Goal: Task Accomplishment & Management: Manage account settings

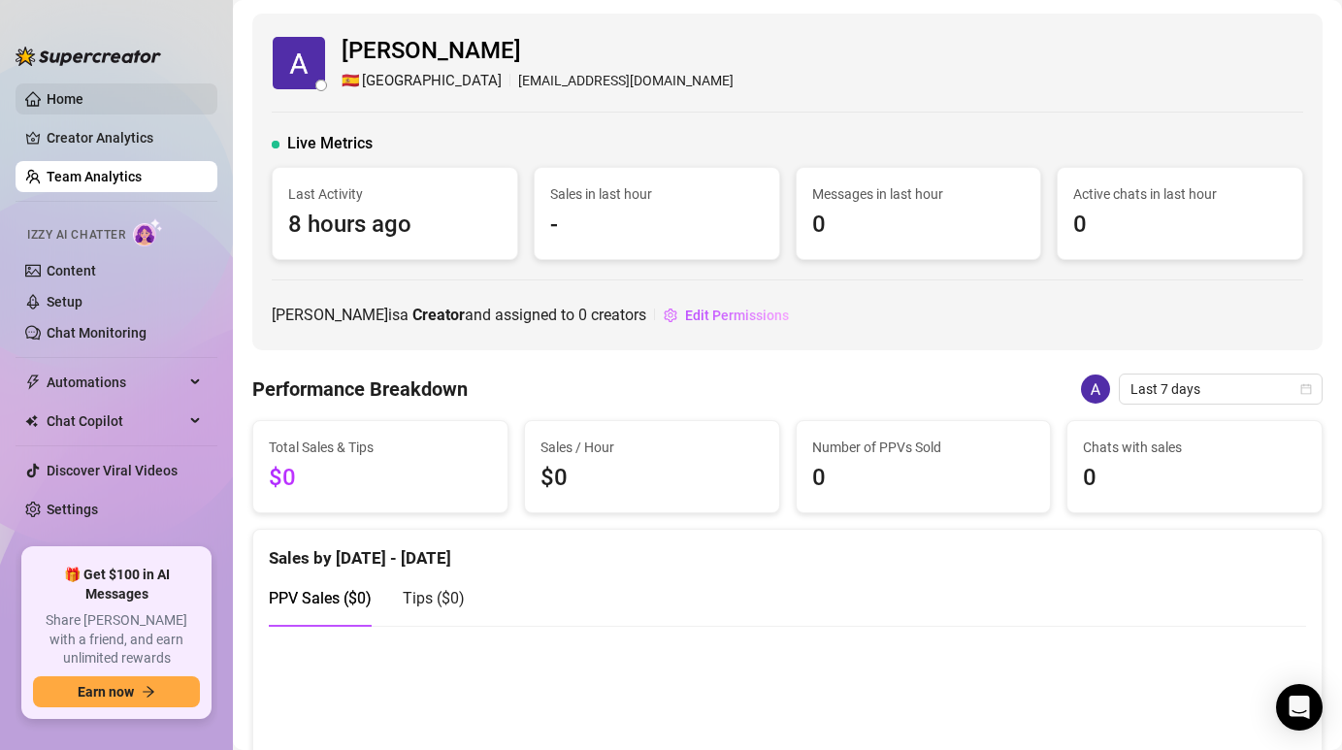
click at [83, 107] on link "Home" at bounding box center [65, 99] width 37 height 16
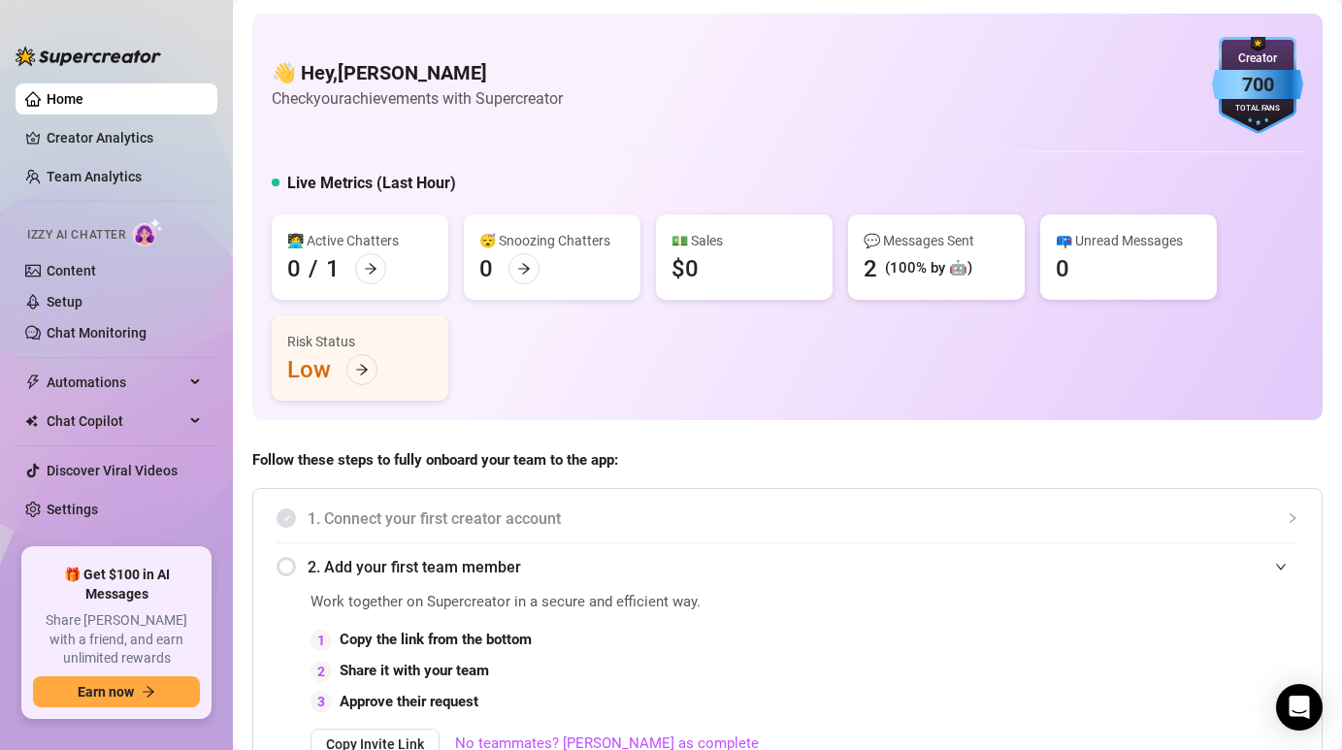
click at [137, 240] on img at bounding box center [148, 232] width 30 height 28
click at [65, 240] on span "Izzy AI Chatter" at bounding box center [76, 235] width 98 height 18
click at [75, 271] on link "Content" at bounding box center [71, 271] width 49 height 16
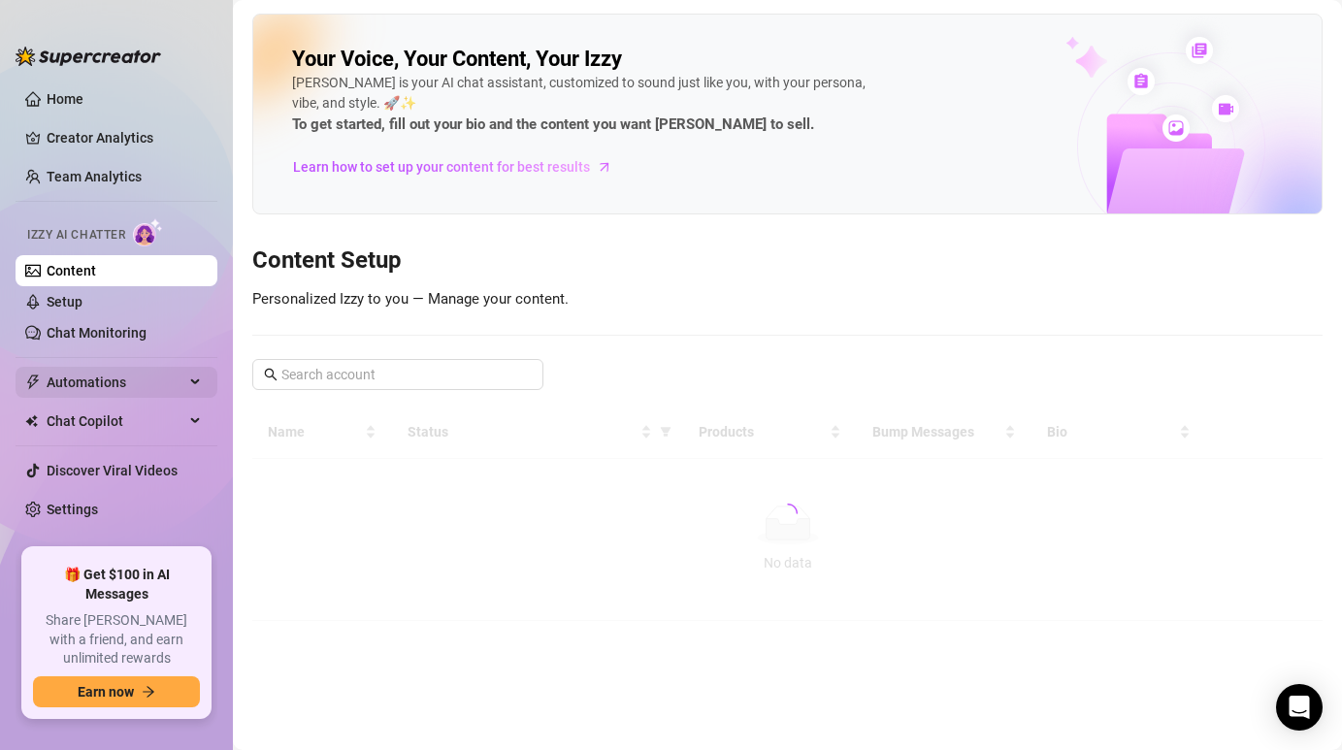
click at [115, 393] on span "Automations" at bounding box center [116, 382] width 138 height 31
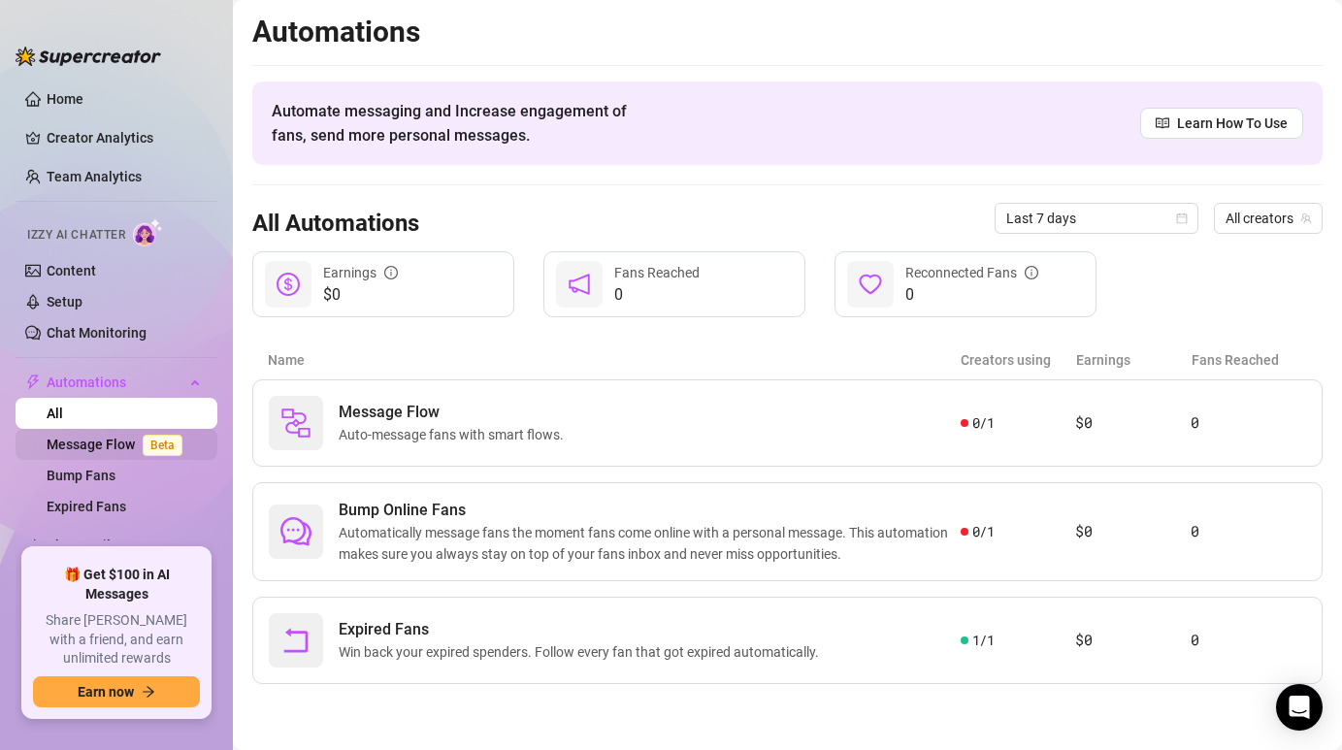
click at [179, 440] on span "Beta" at bounding box center [163, 445] width 40 height 21
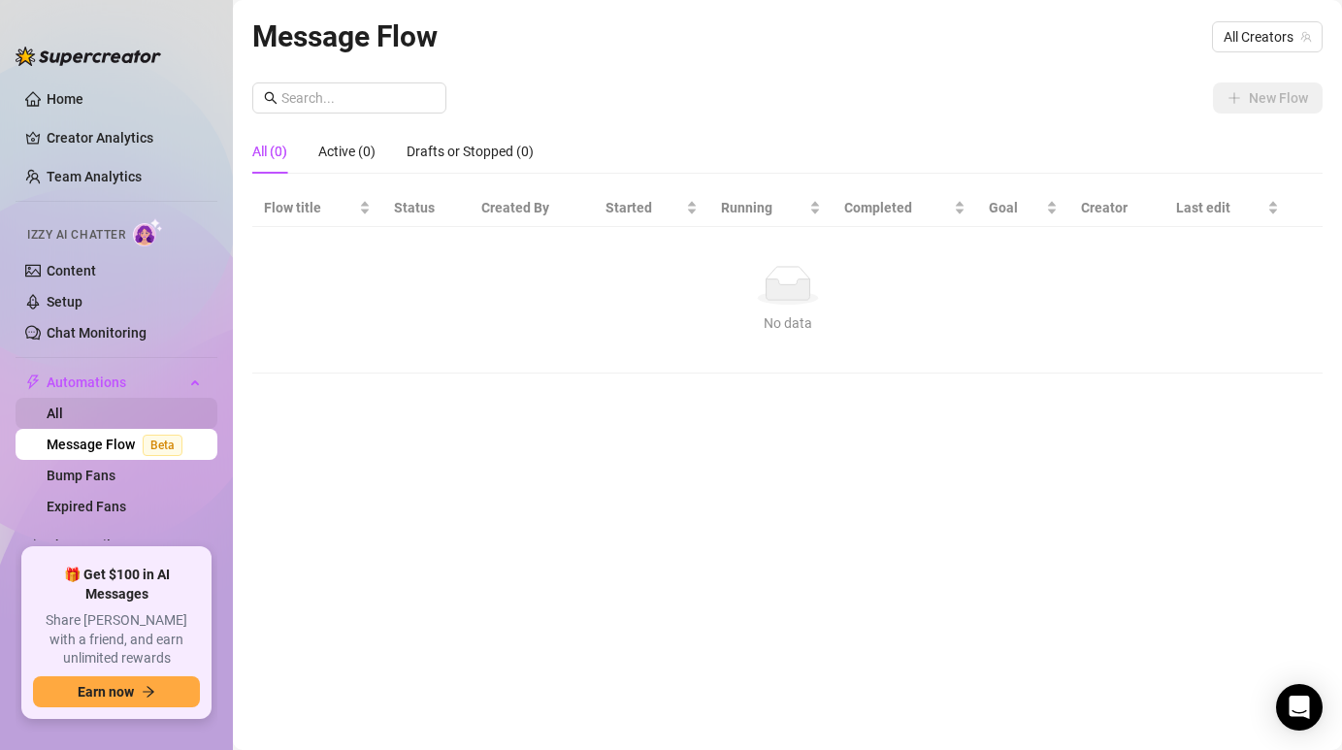
click at [63, 421] on link "All" at bounding box center [55, 413] width 16 height 16
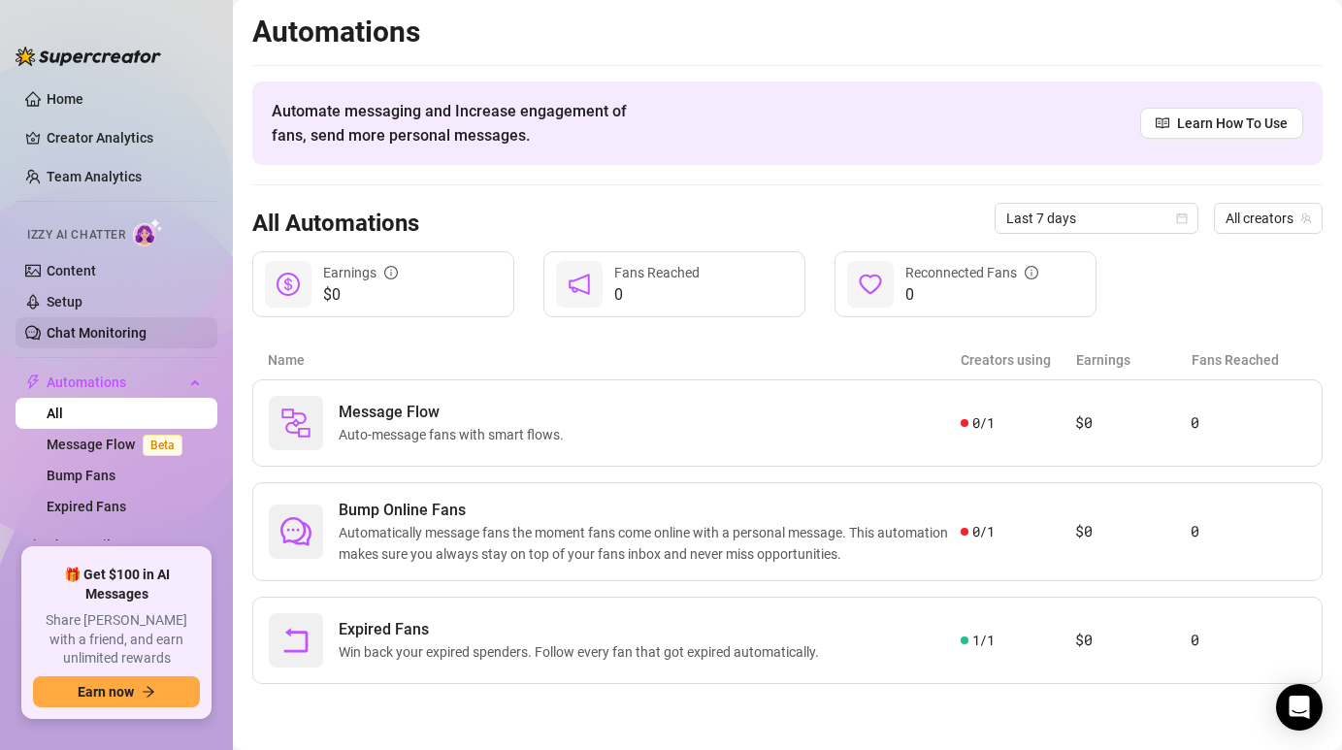
click at [137, 340] on link "Chat Monitoring" at bounding box center [97, 333] width 100 height 16
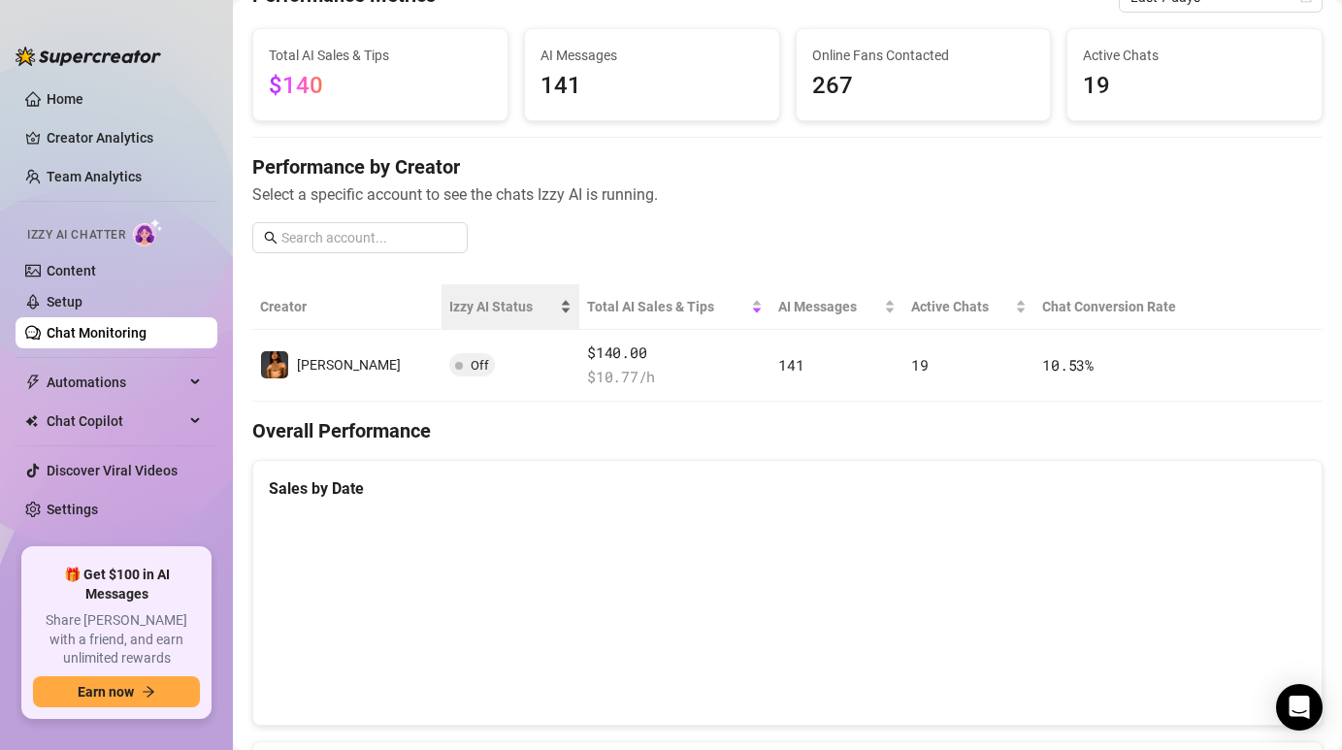
scroll to position [113, 0]
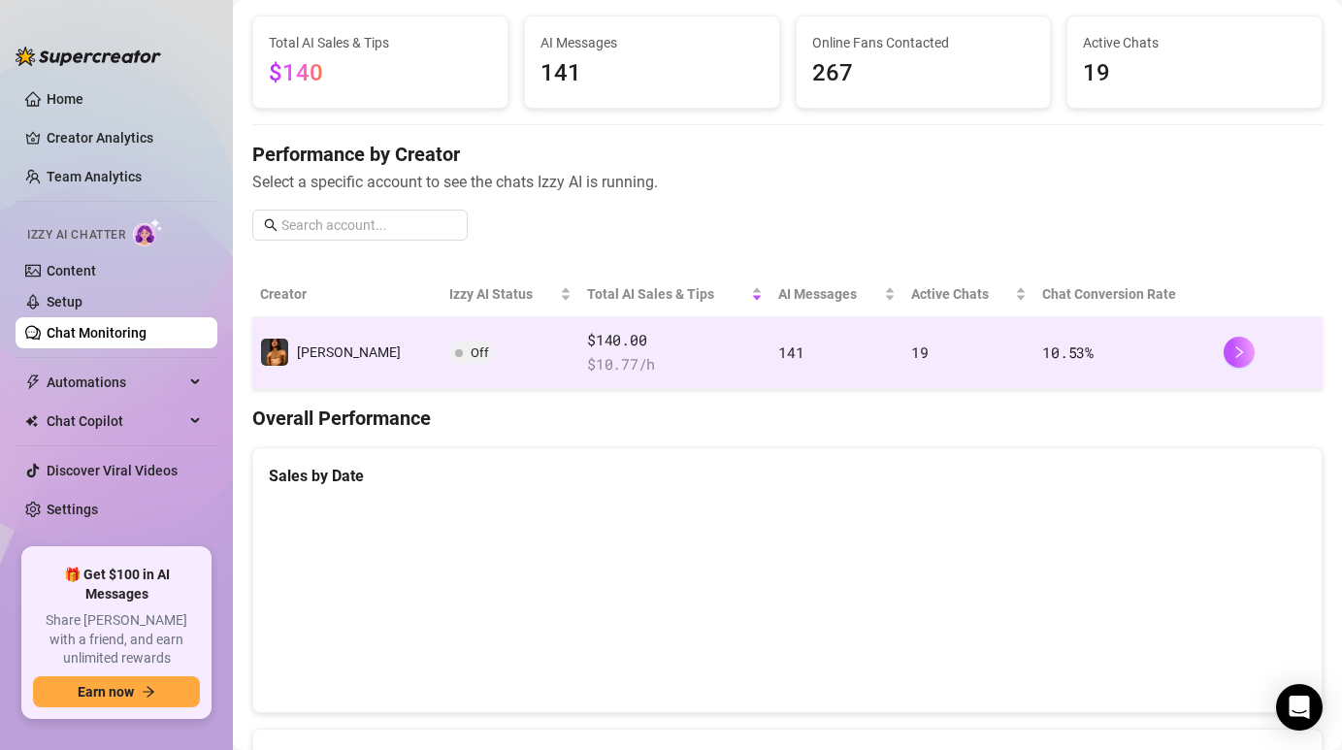
click at [449, 364] on span "Off" at bounding box center [472, 351] width 46 height 23
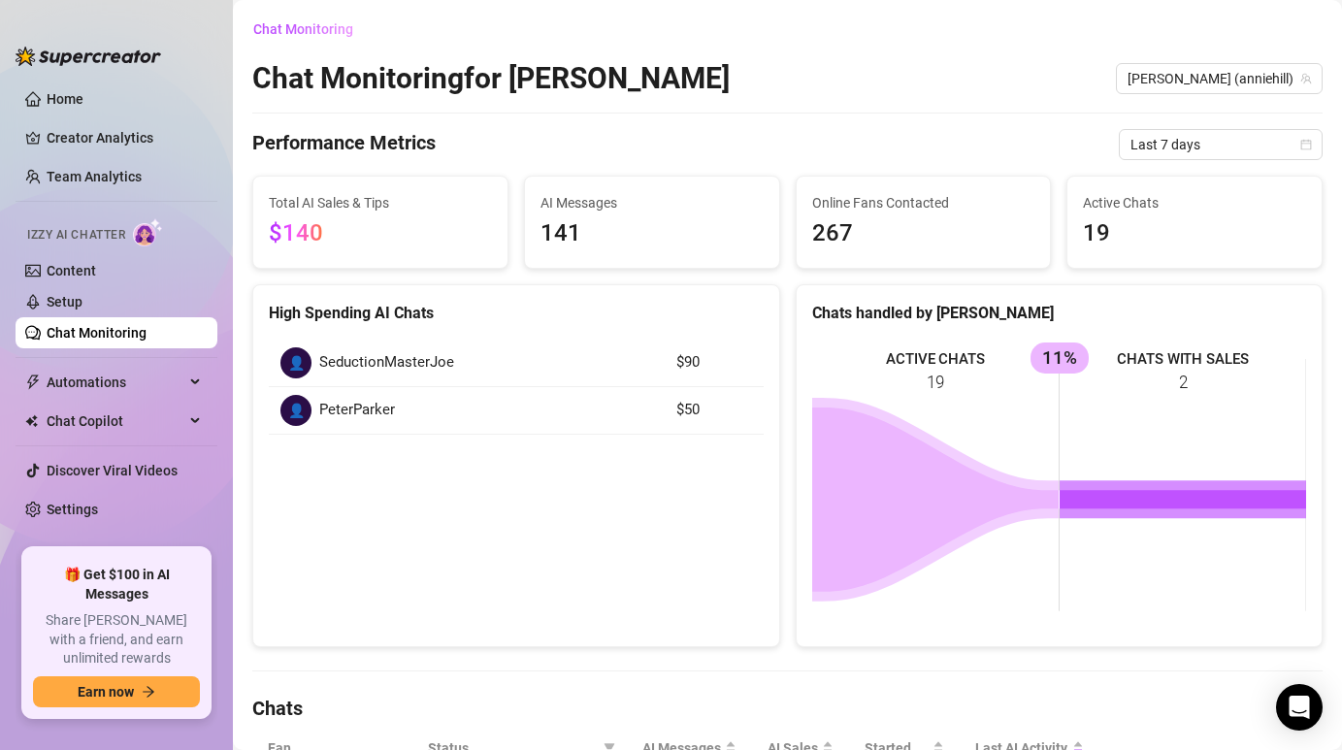
click at [376, 211] on span "Total AI Sales & Tips" at bounding box center [380, 202] width 223 height 21
click at [82, 294] on link "Setup" at bounding box center [65, 302] width 36 height 16
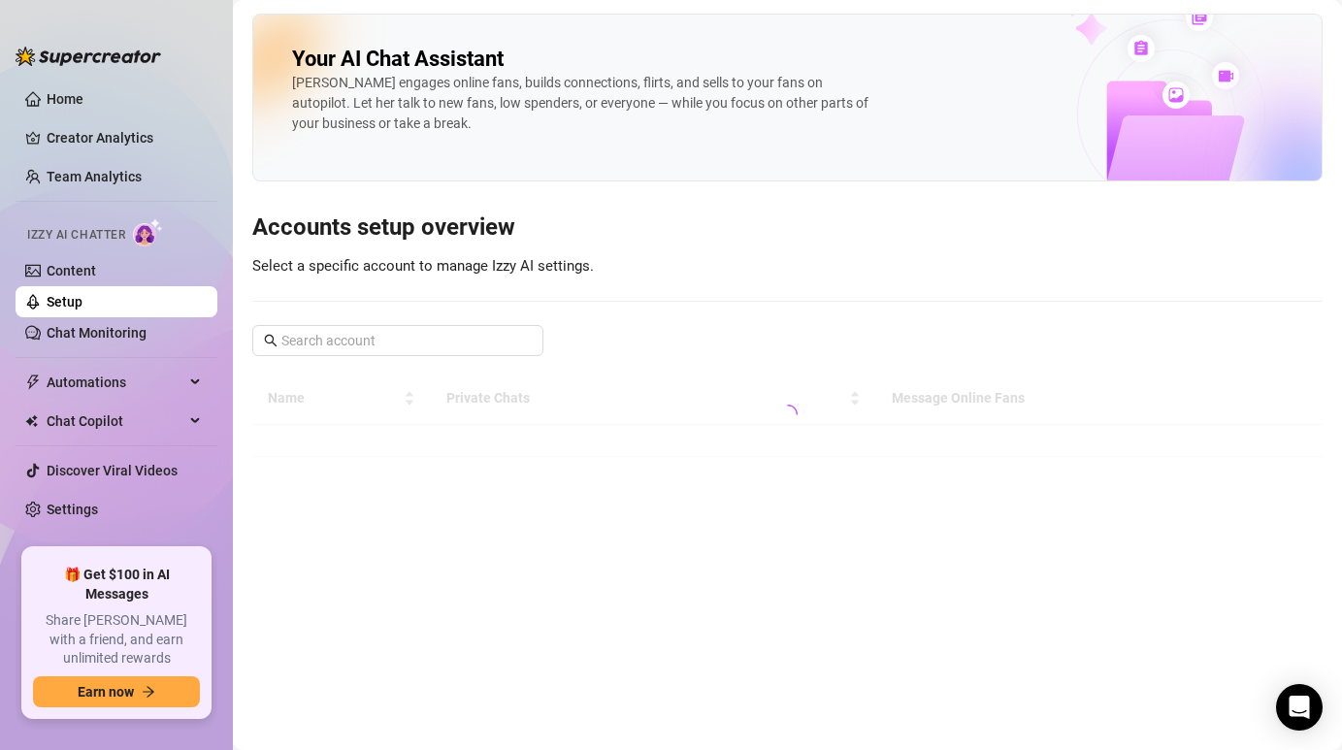
click at [139, 239] on img at bounding box center [148, 232] width 30 height 28
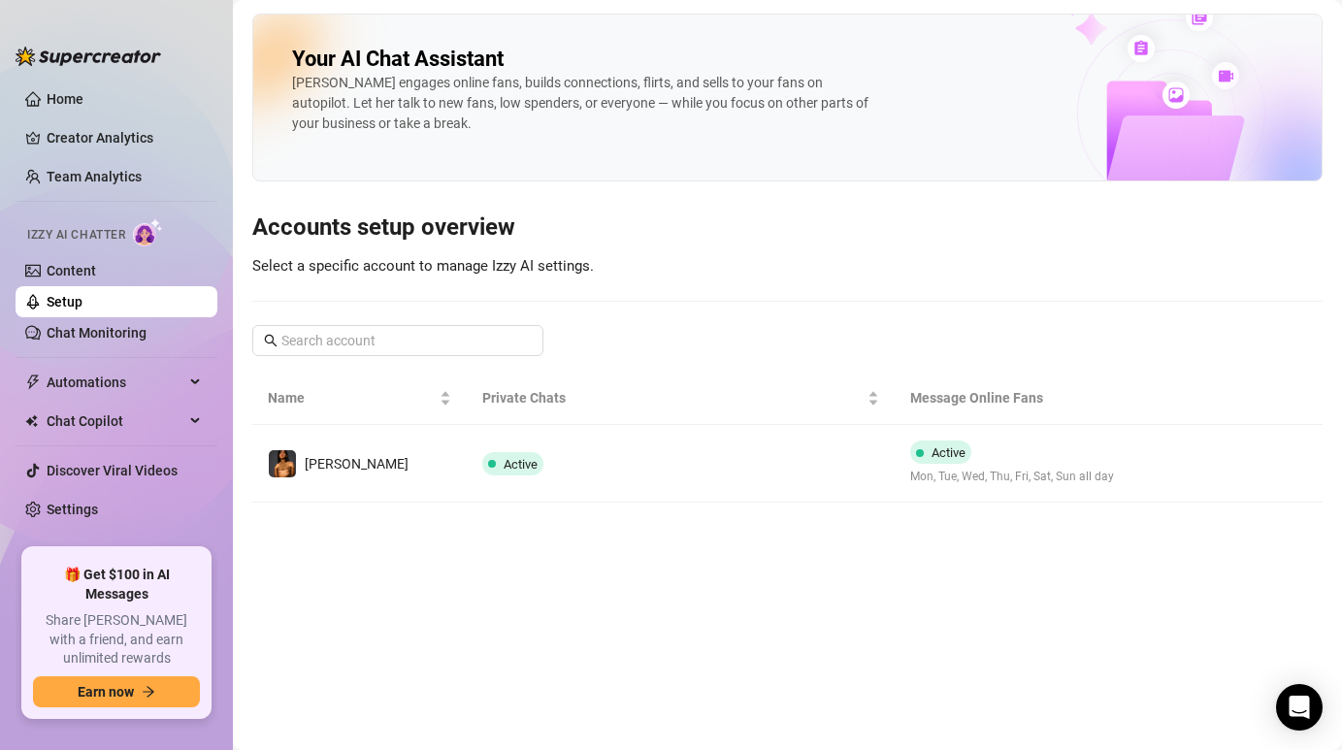
click at [149, 237] on img at bounding box center [148, 232] width 30 height 28
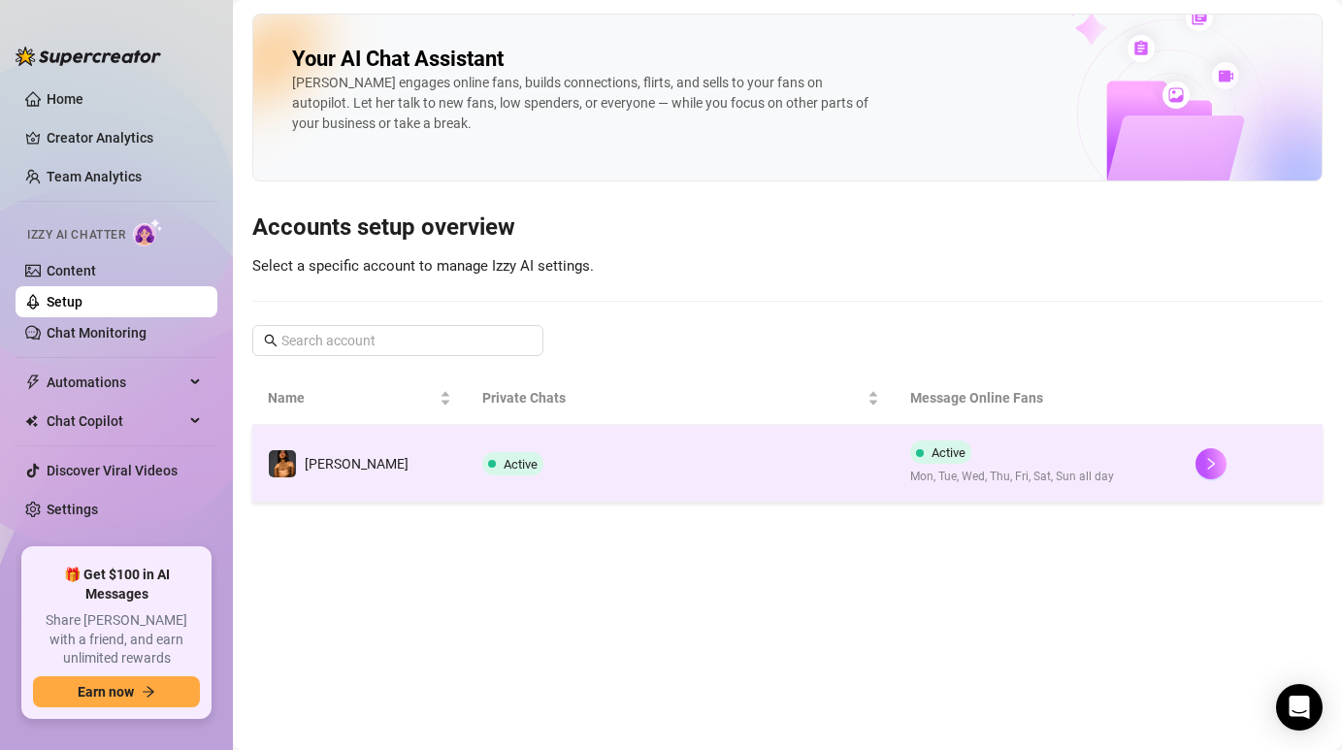
click at [503, 463] on span "Active" at bounding box center [520, 464] width 34 height 15
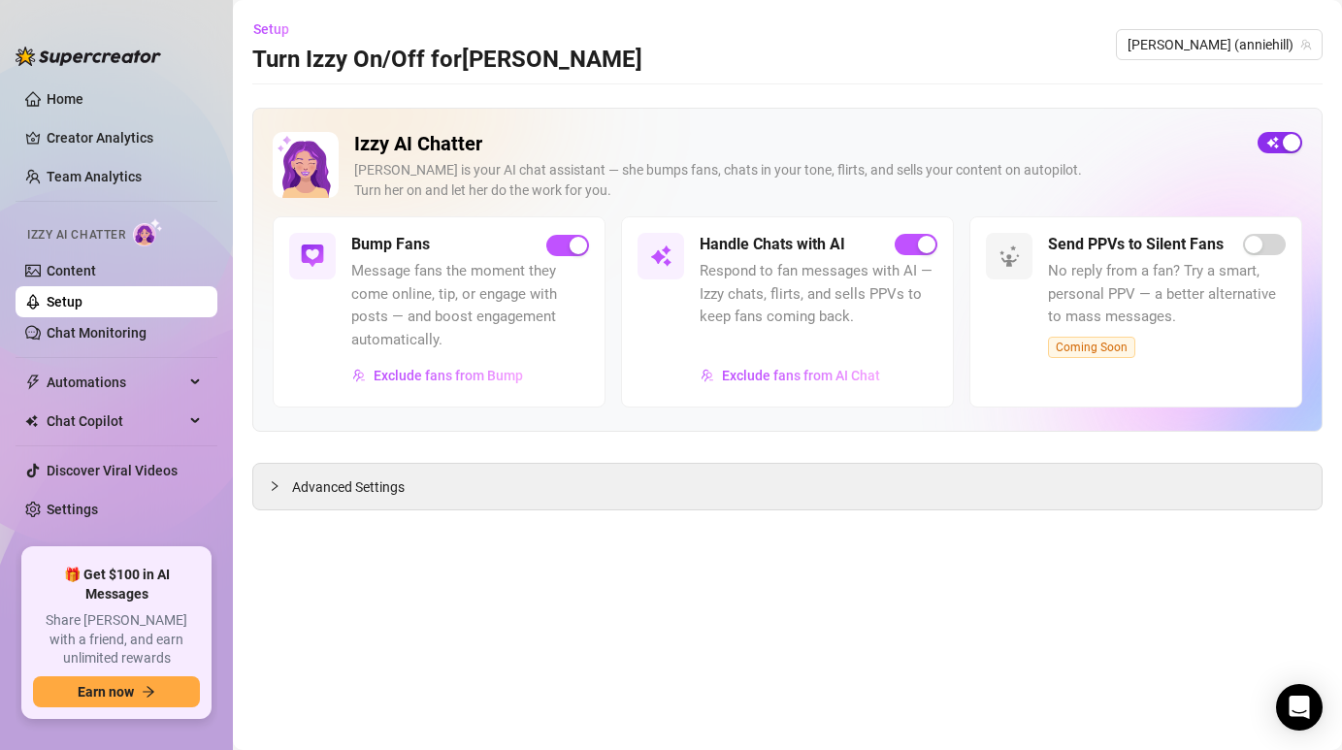
click at [1291, 143] on div "button" at bounding box center [1290, 142] width 17 height 17
click at [1135, 146] on h2 "Izzy AI Chatter" at bounding box center [798, 144] width 888 height 24
